Goal: Check status: Check status

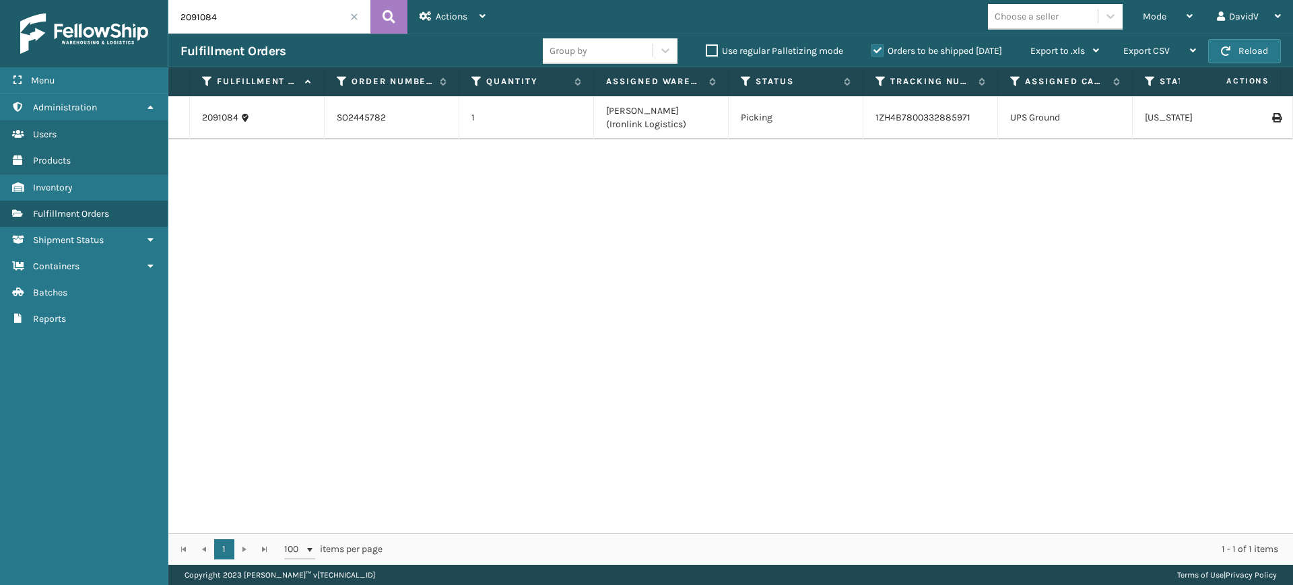
click at [991, 234] on div "2091084 SO2445782 1 [PERSON_NAME] (Ironlink Logistics) Picking 1ZH4B78003328859…" at bounding box center [730, 314] width 1125 height 437
click at [872, 52] on label "Orders to be shipped [DATE]" at bounding box center [936, 50] width 131 height 11
click at [872, 52] on input "Orders to be shipped [DATE]" at bounding box center [871, 47] width 1 height 9
click at [870, 53] on div "Orders to be shipped [DATE]" at bounding box center [938, 51] width 159 height 16
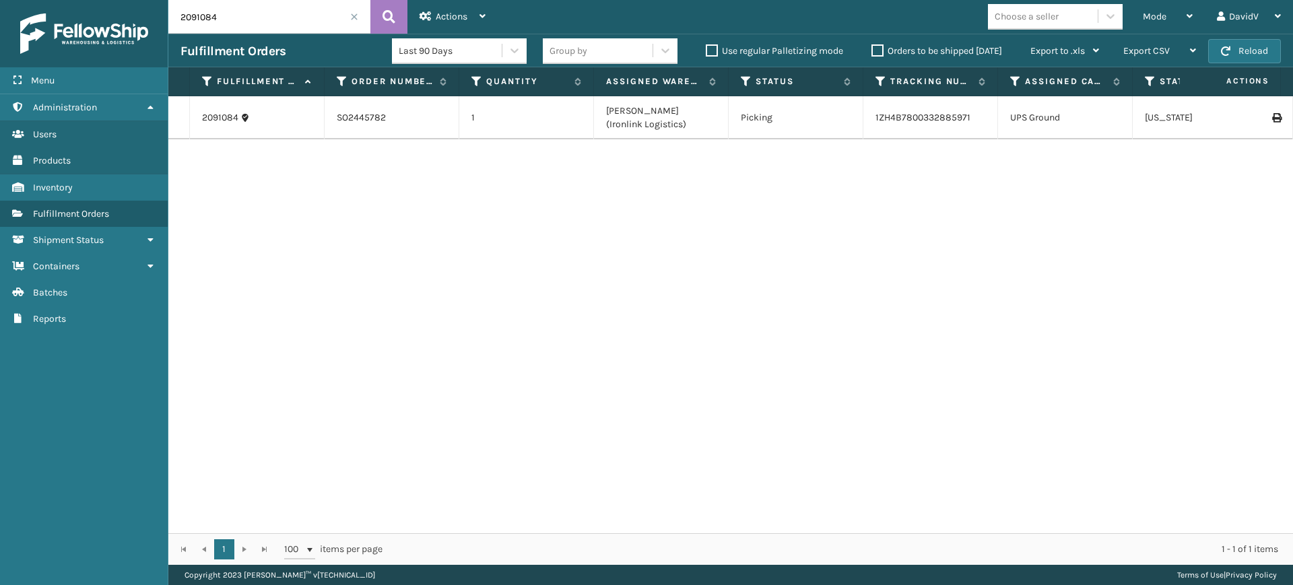
click at [883, 53] on label "Orders to be shipped [DATE]" at bounding box center [936, 50] width 131 height 11
click at [872, 52] on input "Orders to be shipped [DATE]" at bounding box center [871, 47] width 1 height 9
click at [294, 9] on input "2091084" at bounding box center [269, 17] width 202 height 34
type input "2"
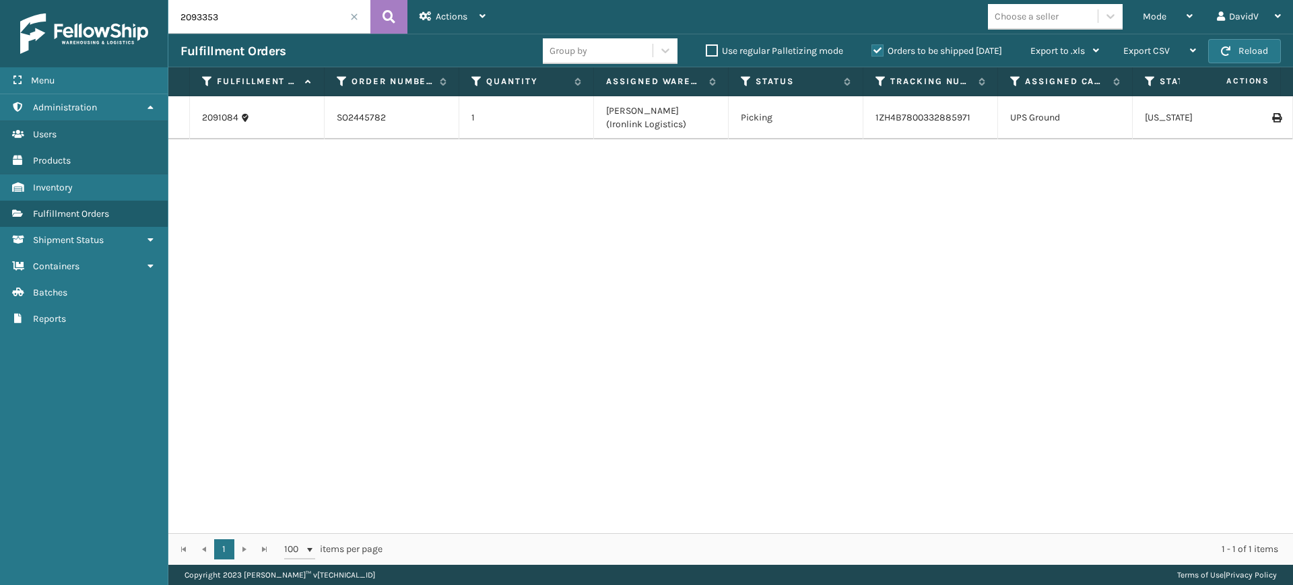
type input "2093353"
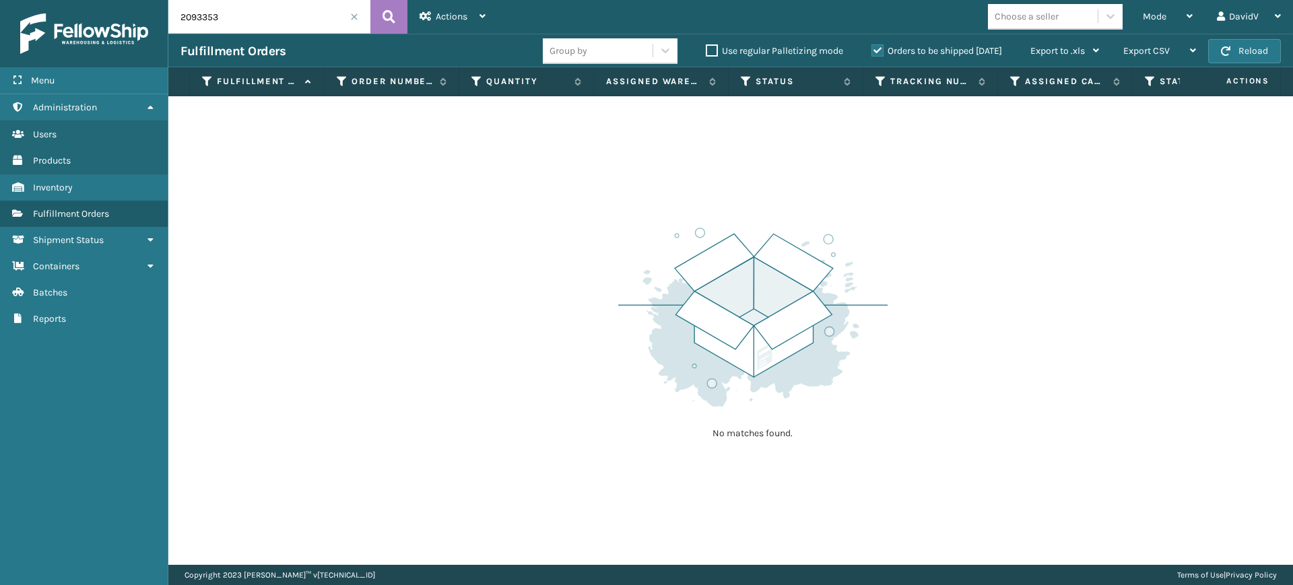
click at [273, 25] on input "2093353" at bounding box center [269, 17] width 202 height 34
click at [877, 54] on label "Orders to be shipped [DATE]" at bounding box center [936, 50] width 131 height 11
click at [872, 52] on input "Orders to be shipped [DATE]" at bounding box center [871, 47] width 1 height 9
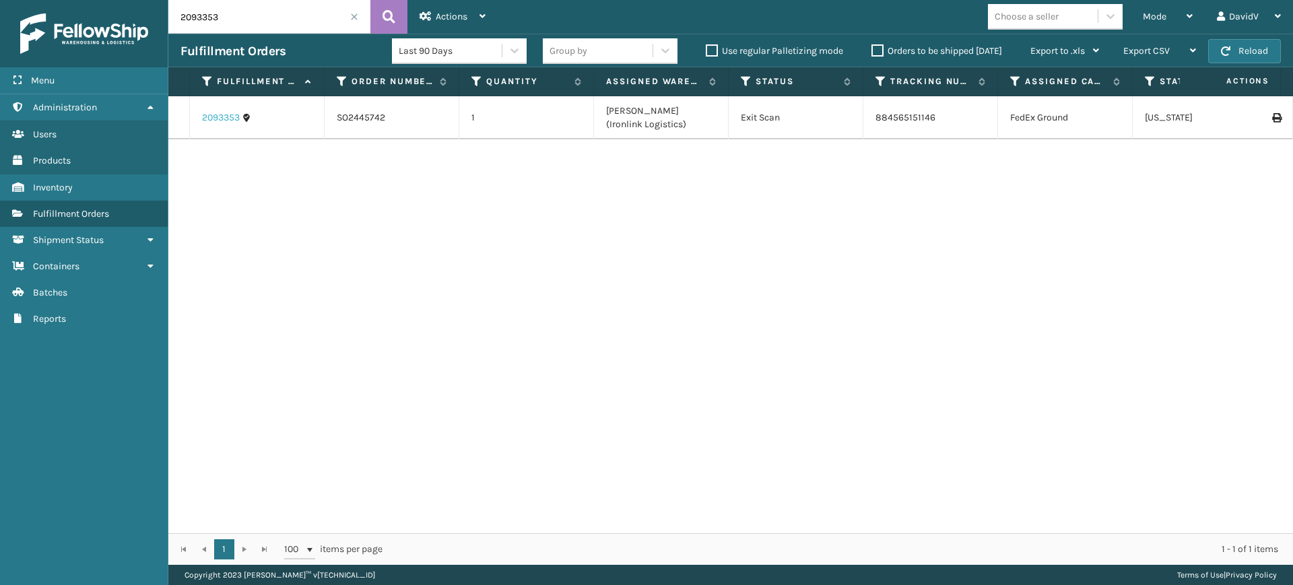
click at [218, 116] on link "2093353" at bounding box center [221, 117] width 38 height 13
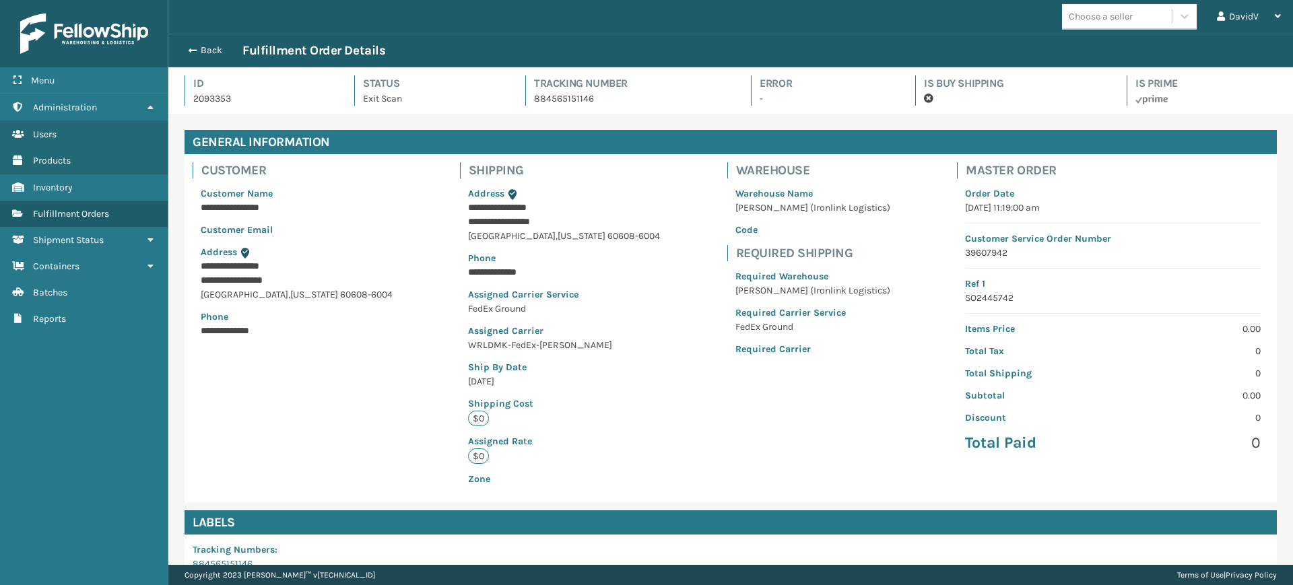
scroll to position [32, 1125]
click at [207, 51] on button "Back" at bounding box center [211, 50] width 62 height 12
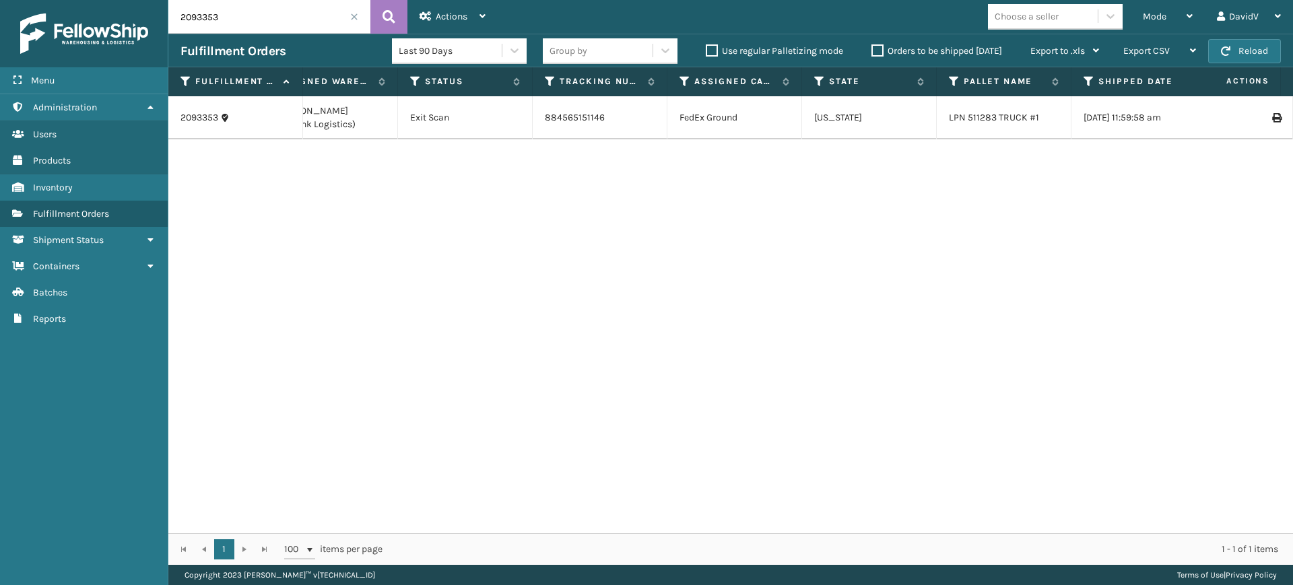
scroll to position [0, 357]
drag, startPoint x: 259, startPoint y: 24, endPoint x: 140, endPoint y: 15, distance: 119.5
click at [140, 0] on div "Menu Administration Users Products Inventory Fulfillment Orders Shipment Status…" at bounding box center [646, 0] width 1293 height 0
paste input "248"
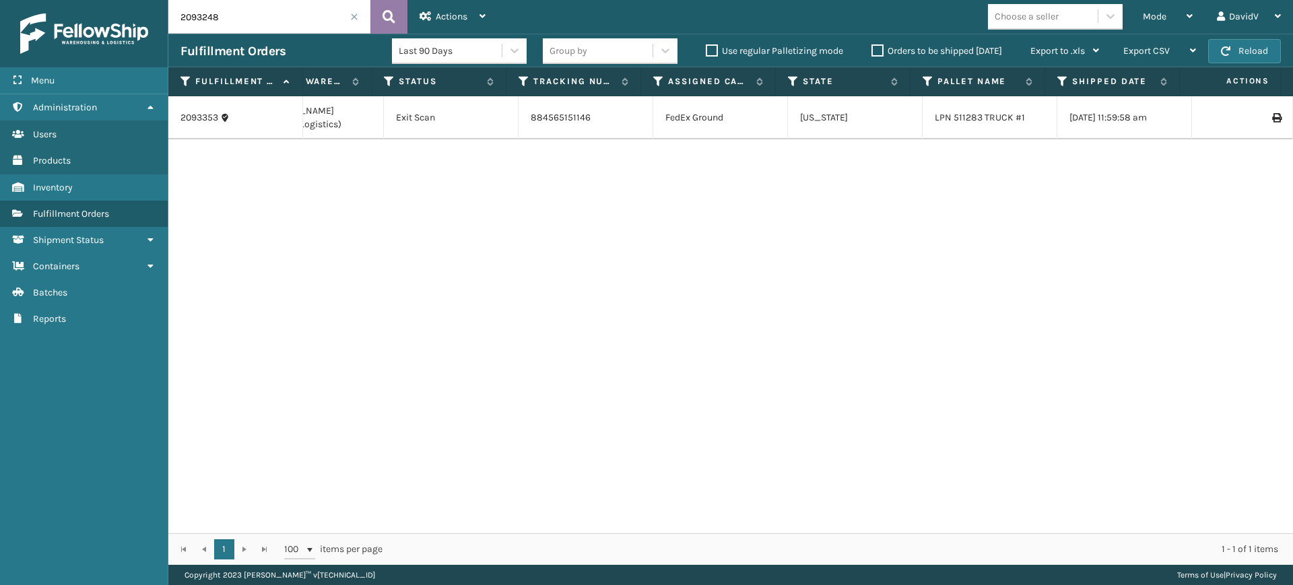
click at [382, 13] on button at bounding box center [388, 17] width 37 height 34
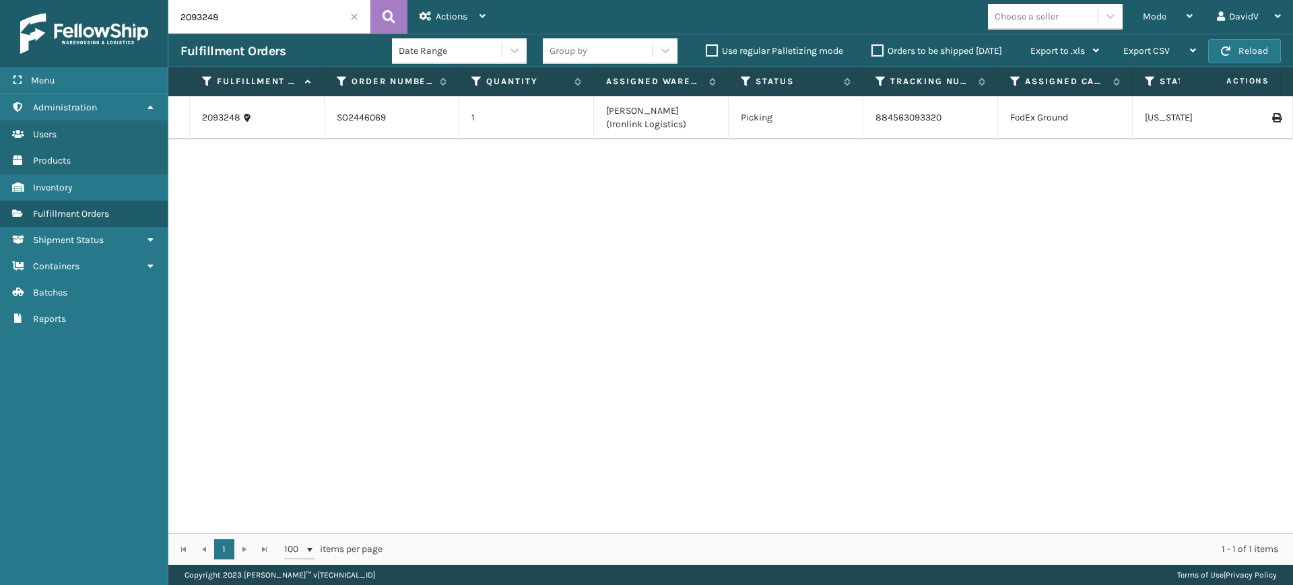
drag, startPoint x: 234, startPoint y: 15, endPoint x: 148, endPoint y: 17, distance: 85.5
click at [148, 0] on div "Menu Administration Users Products Inventory Fulfillment Orders Shipment Status…" at bounding box center [646, 0] width 1293 height 0
drag, startPoint x: 225, startPoint y: 22, endPoint x: 166, endPoint y: 13, distance: 59.2
drag, startPoint x: 166, startPoint y: 13, endPoint x: 254, endPoint y: 5, distance: 87.9
click at [254, 5] on input "2092190" at bounding box center [269, 17] width 202 height 34
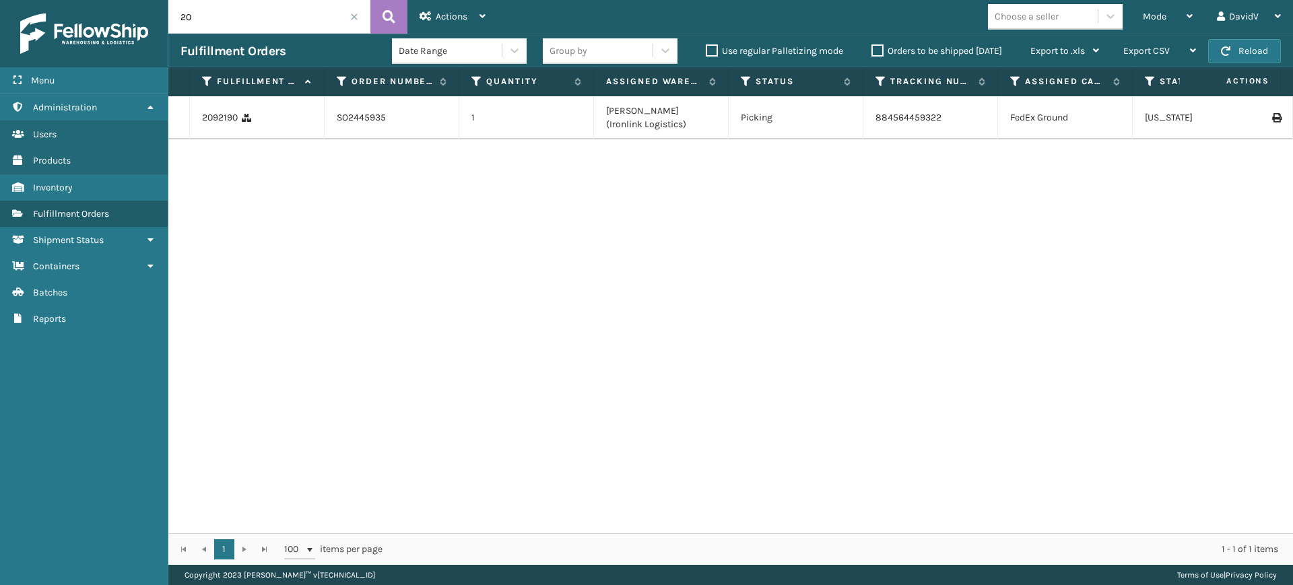
type input "2"
drag, startPoint x: 269, startPoint y: 9, endPoint x: 151, endPoint y: 23, distance: 118.6
click at [151, 0] on div "Menu Administration Users Products Inventory Fulfillment Orders Shipment Status…" at bounding box center [646, 0] width 1293 height 0
paste input "0394"
drag, startPoint x: 325, startPoint y: 9, endPoint x: 127, endPoint y: -15, distance: 199.4
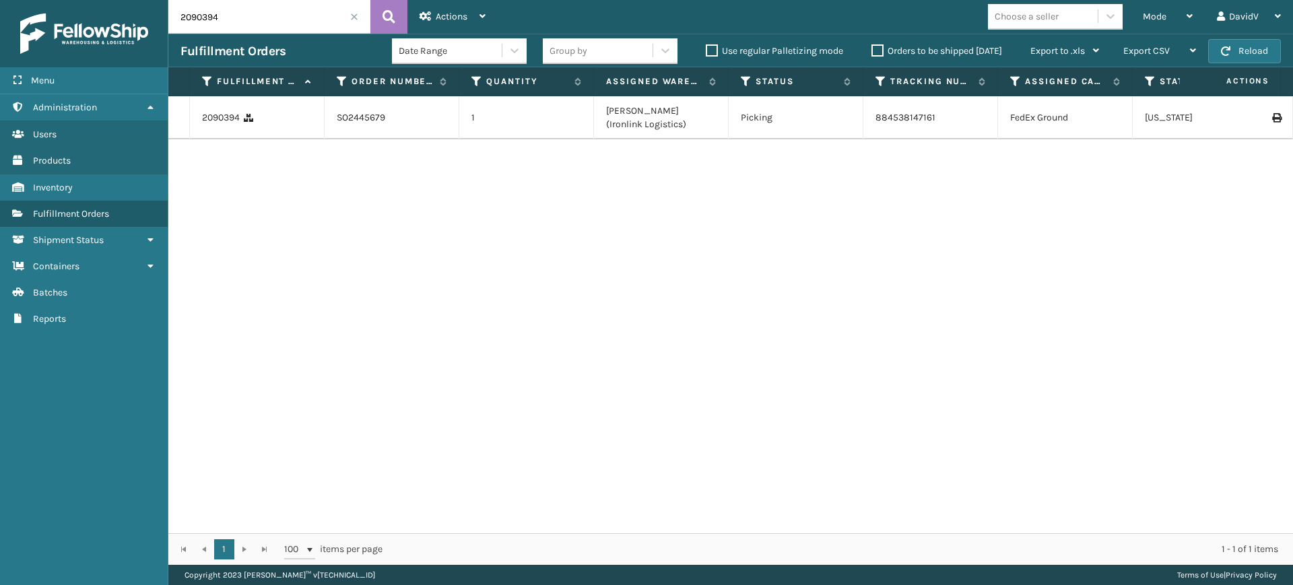
click at [127, 0] on html "Menu Administration Users Products Inventory Fulfillment Orders Shipment Status…" at bounding box center [646, 292] width 1293 height 585
paste input "3097"
click at [587, 240] on div "2093097 SO2446065 1 [PERSON_NAME] (Ironlink Logistics) Picking 884557687326 Fed…" at bounding box center [730, 314] width 1125 height 437
drag, startPoint x: 240, startPoint y: 18, endPoint x: 148, endPoint y: 21, distance: 92.3
click at [148, 0] on div "Menu Administration Users Products Inventory Fulfillment Orders Shipment Status…" at bounding box center [646, 0] width 1293 height 0
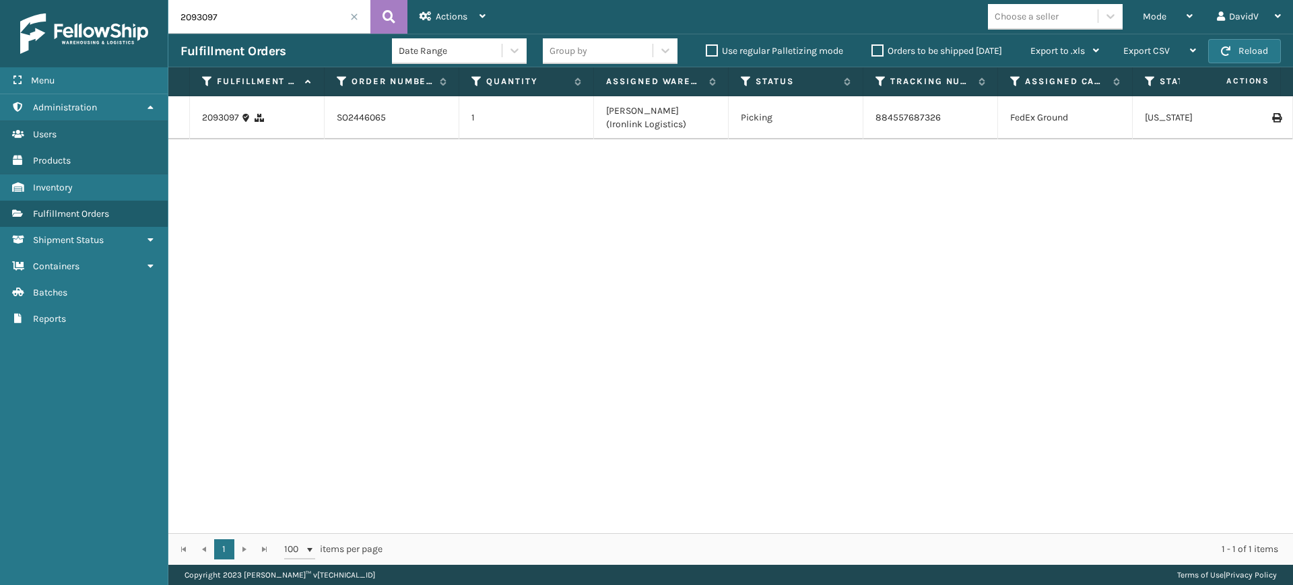
paste input "2092189"
click at [384, 26] on icon at bounding box center [388, 17] width 13 height 20
drag, startPoint x: 239, startPoint y: 15, endPoint x: 144, endPoint y: 22, distance: 95.2
click at [144, 0] on div "Menu Administration Users Products Inventory Fulfillment Orders Shipment Status…" at bounding box center [646, 0] width 1293 height 0
type input "2093097"
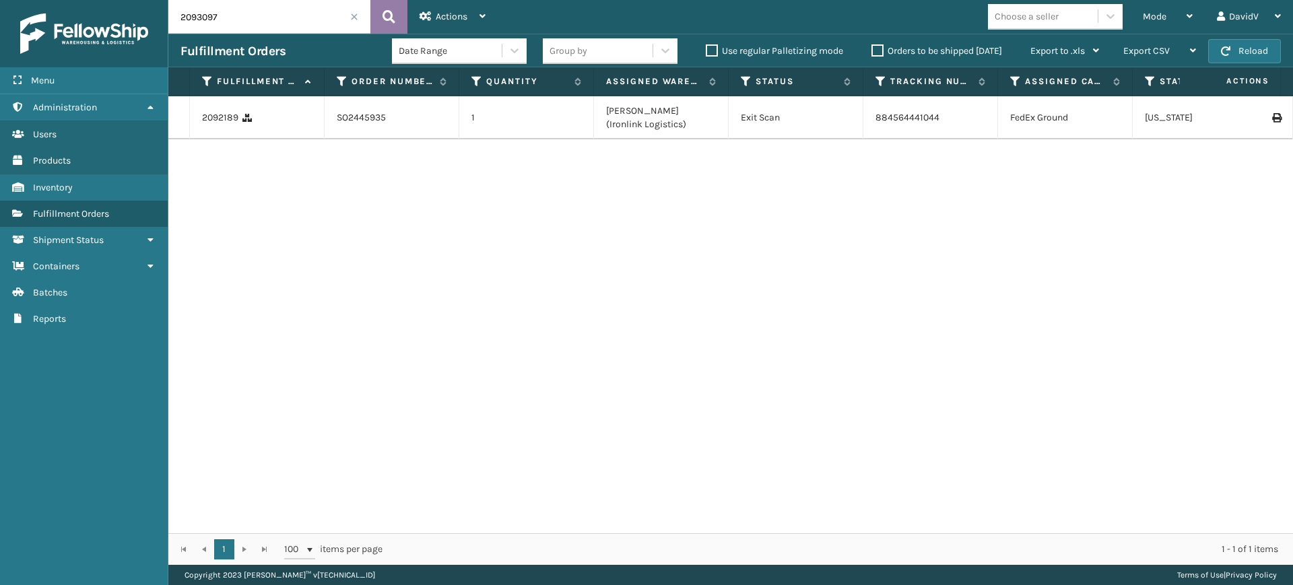
click at [382, 21] on icon at bounding box center [388, 17] width 13 height 20
drag, startPoint x: 228, startPoint y: 18, endPoint x: 168, endPoint y: 22, distance: 59.4
click at [168, 22] on input "2093097" at bounding box center [269, 17] width 202 height 34
